Goal: Task Accomplishment & Management: Complete application form

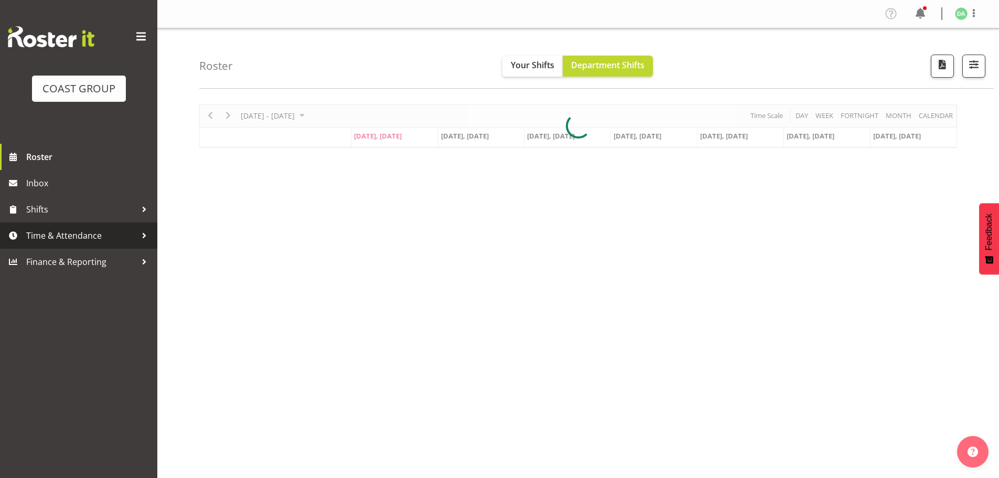
click at [103, 239] on span "Time & Attendance" at bounding box center [81, 235] width 110 height 16
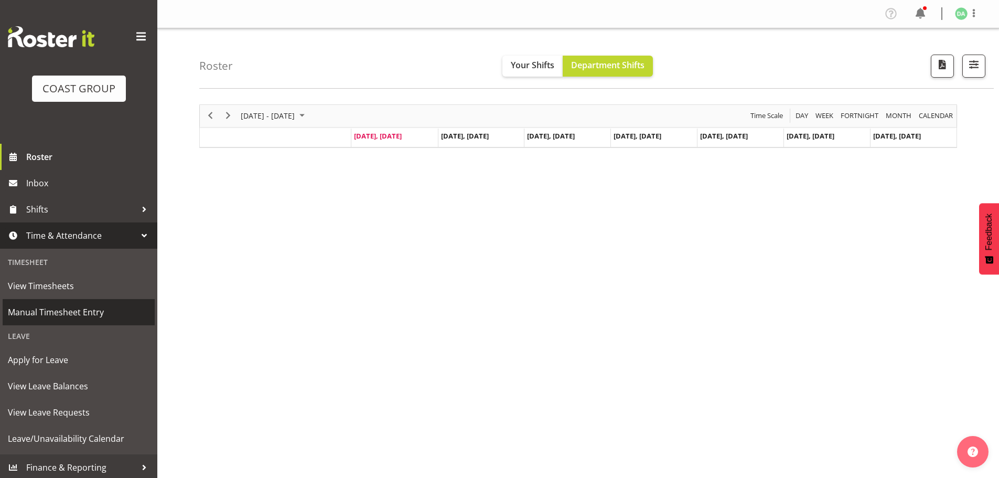
click at [48, 313] on span "Manual Timesheet Entry" at bounding box center [79, 312] width 142 height 16
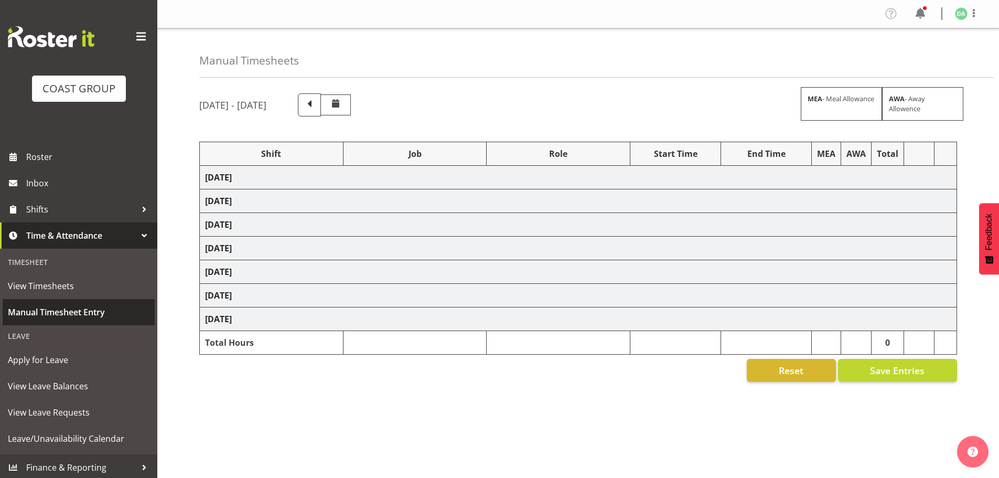
select select "8654"
select select "69"
select select "10754"
select select "10581"
select select "69"
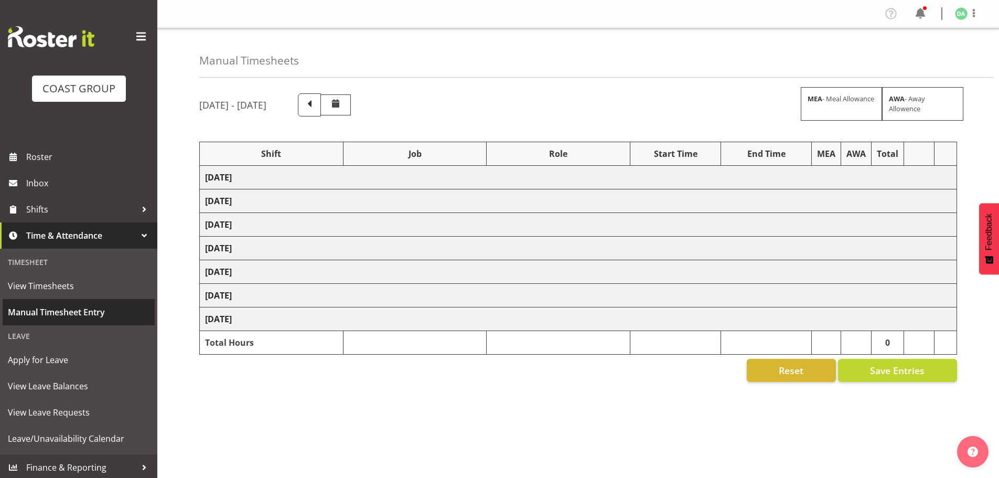
select select "10749"
select select "69"
select select "10774"
select select "10746"
select select "8934"
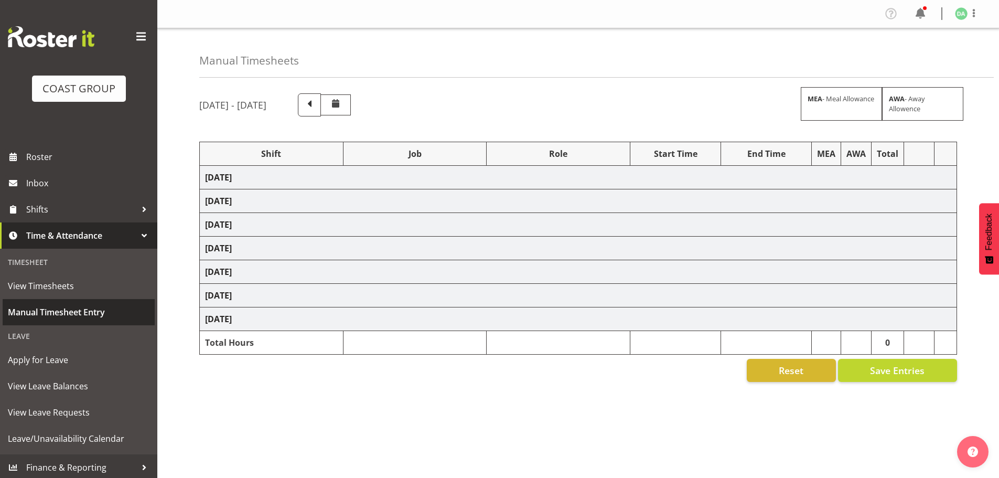
select select "10754"
select select "10744"
select select "9735"
select select "69"
select select "9735"
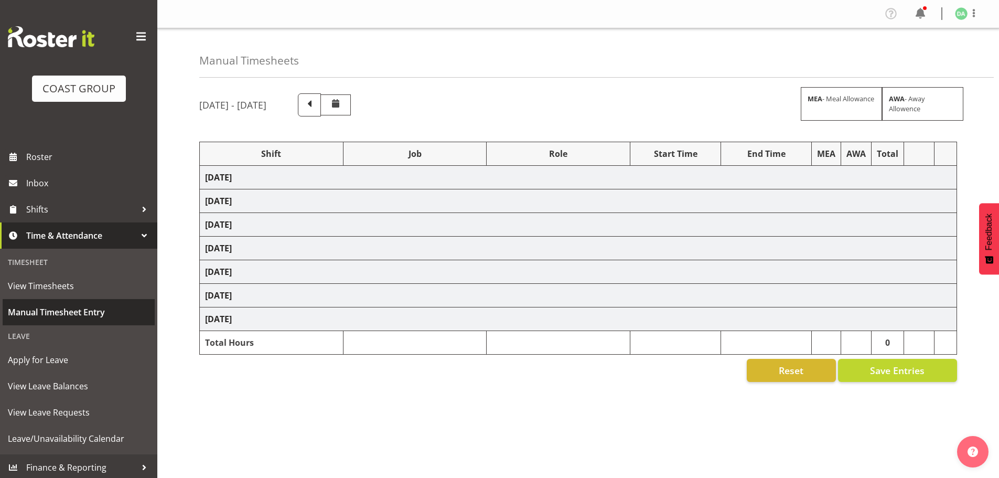
select select "9296"
select select "9023"
select select "3040"
select select "10750"
select select "10489"
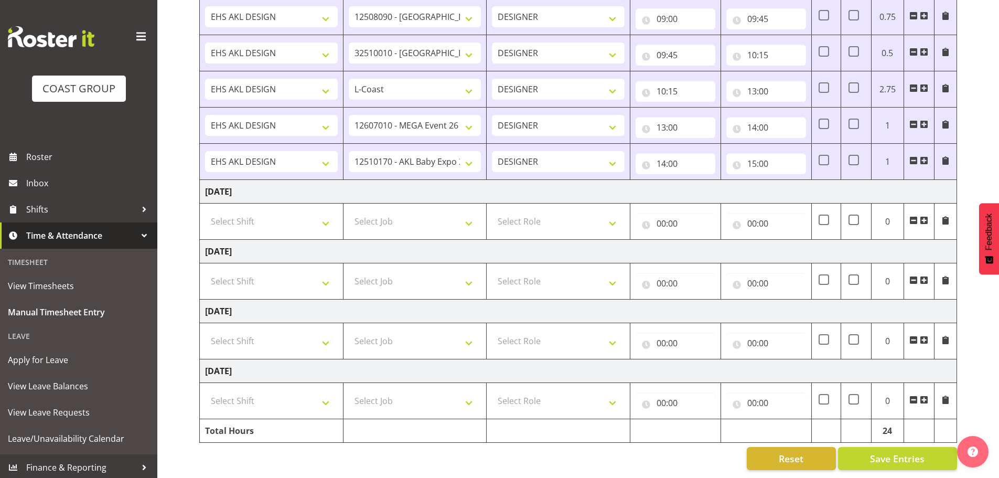
scroll to position [788, 0]
